Goal: Information Seeking & Learning: Learn about a topic

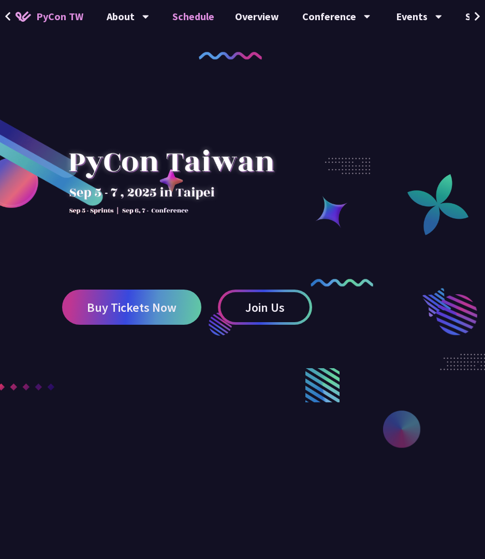
click at [202, 27] on link "Schedule" at bounding box center [193, 16] width 63 height 33
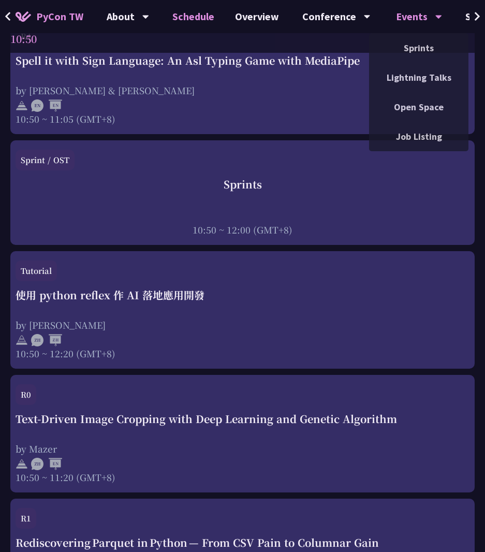
scroll to position [0, 8]
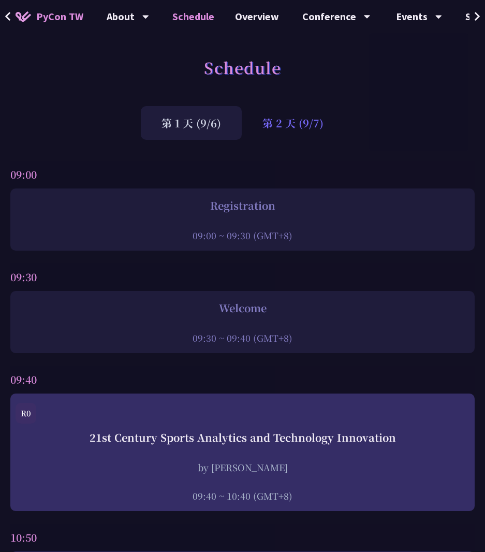
click at [286, 114] on div "第 2 天 (9/7)" at bounding box center [293, 123] width 102 height 34
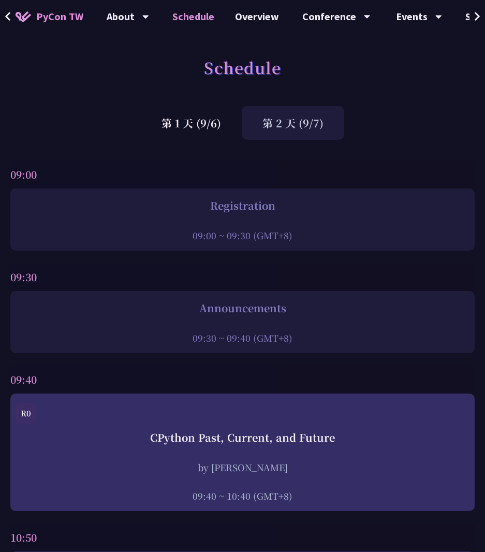
click at [479, 16] on icon at bounding box center [477, 16] width 5 height 9
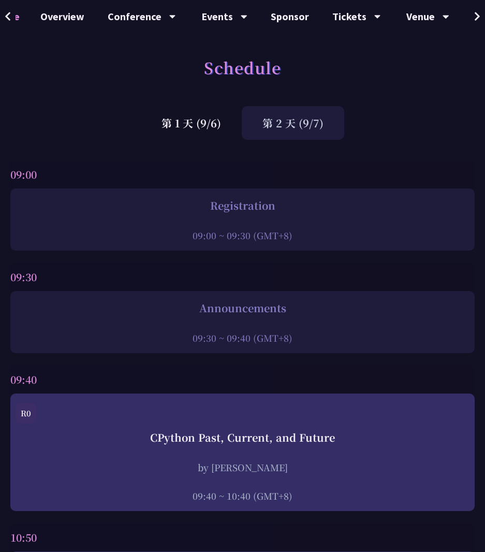
scroll to position [0, 324]
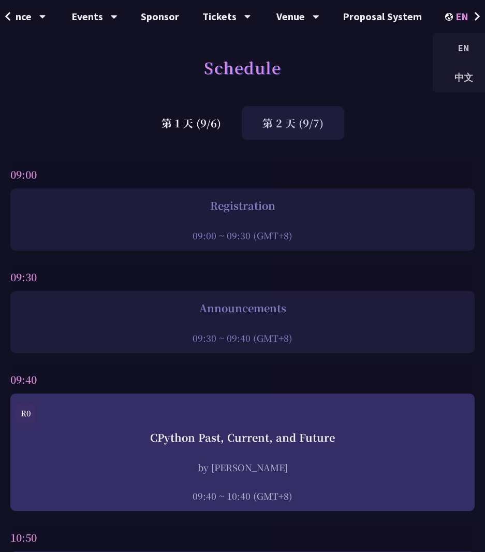
click at [462, 13] on div "EN" at bounding box center [464, 16] width 38 height 33
click at [451, 73] on div "中文" at bounding box center [464, 77] width 62 height 24
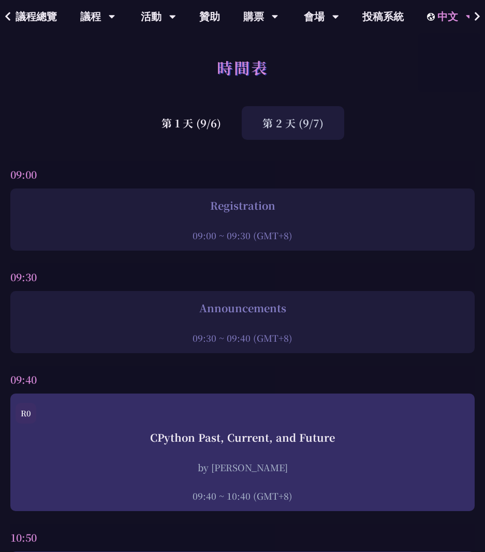
scroll to position [0, 200]
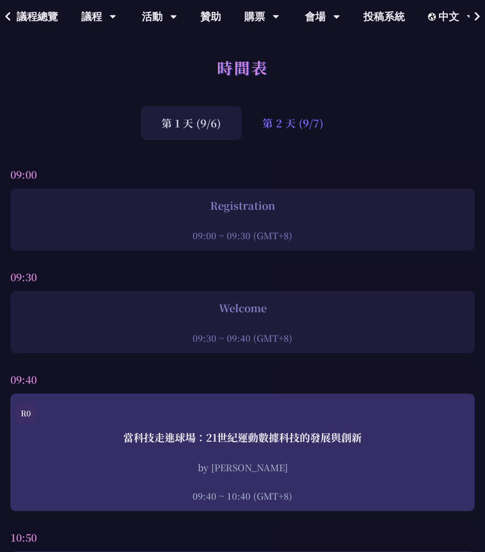
click at [308, 134] on div "第 2 天 (9/7)" at bounding box center [293, 123] width 102 height 34
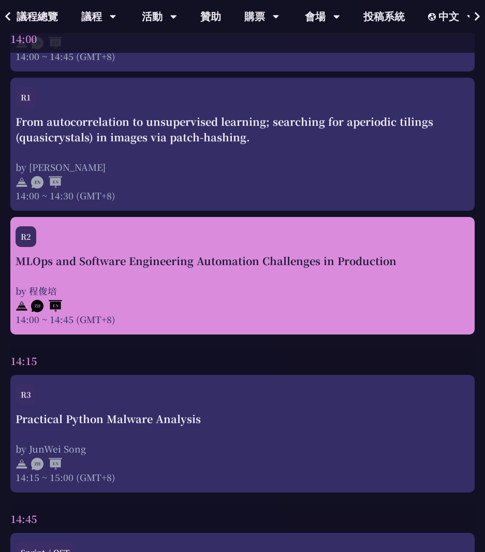
scroll to position [2883, 6]
click at [278, 278] on div "MLOps and Software Engineering Automation Challenges in Production by [PERSON_N…" at bounding box center [243, 289] width 454 height 72
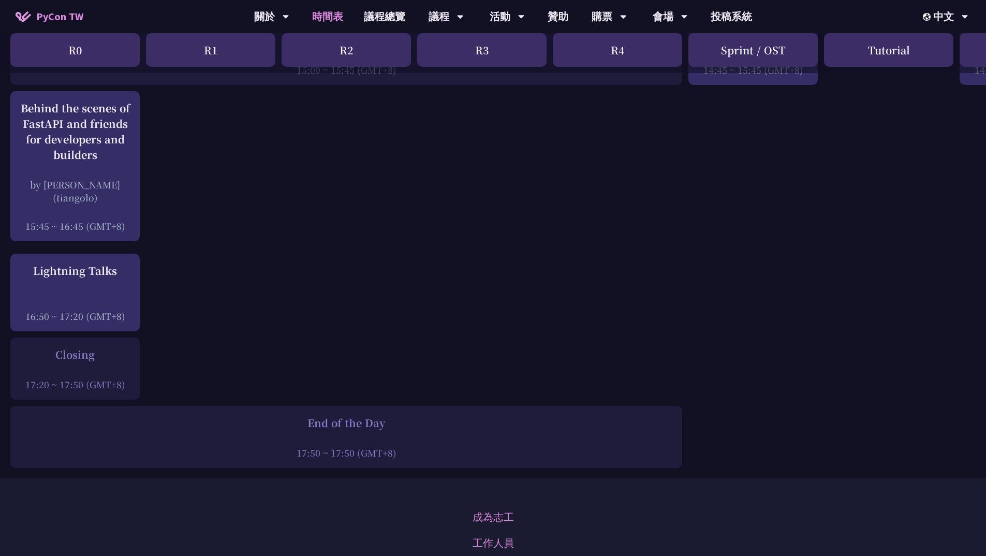
scroll to position [1350, 0]
